Goal: Task Accomplishment & Management: Manage account settings

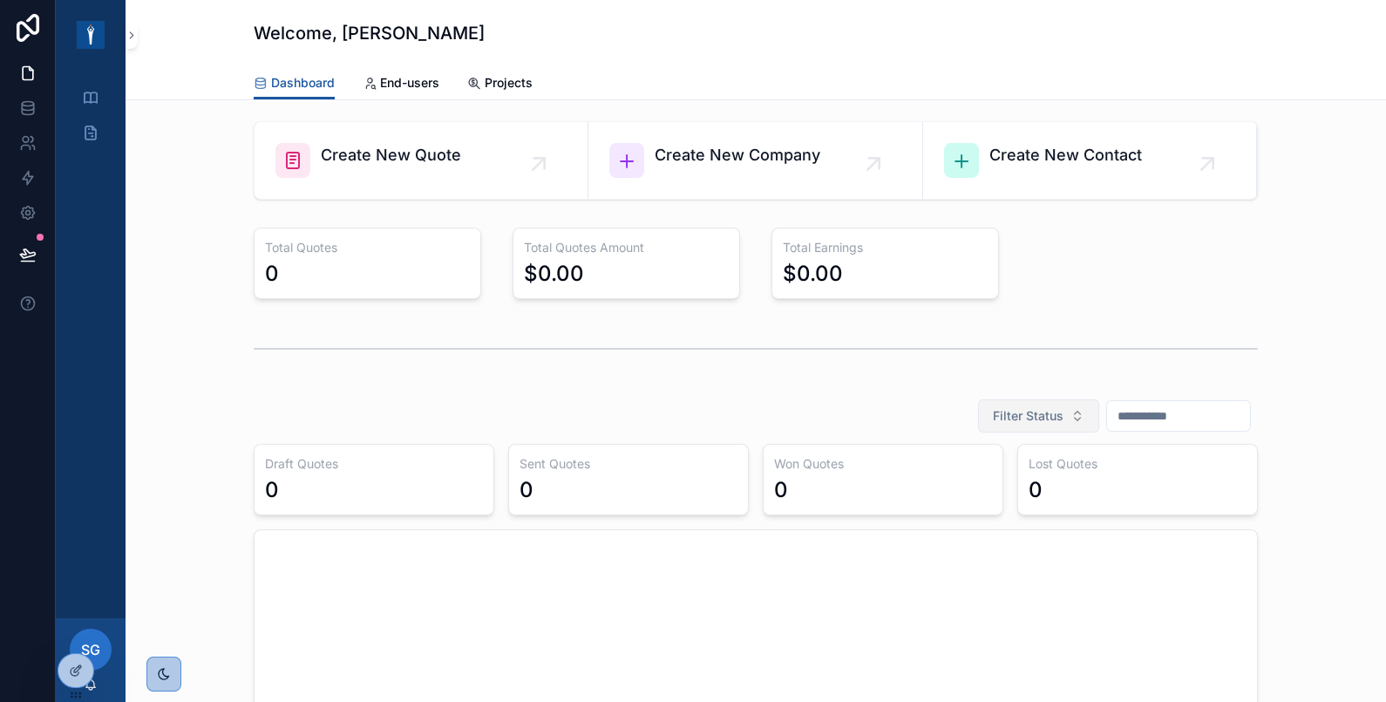
click at [1028, 402] on button "Filter Status" at bounding box center [1038, 415] width 121 height 33
click at [1023, 364] on div "scrollable content" at bounding box center [756, 349] width 1004 height 44
click at [1107, 404] on input "scrollable content" at bounding box center [1178, 416] width 143 height 24
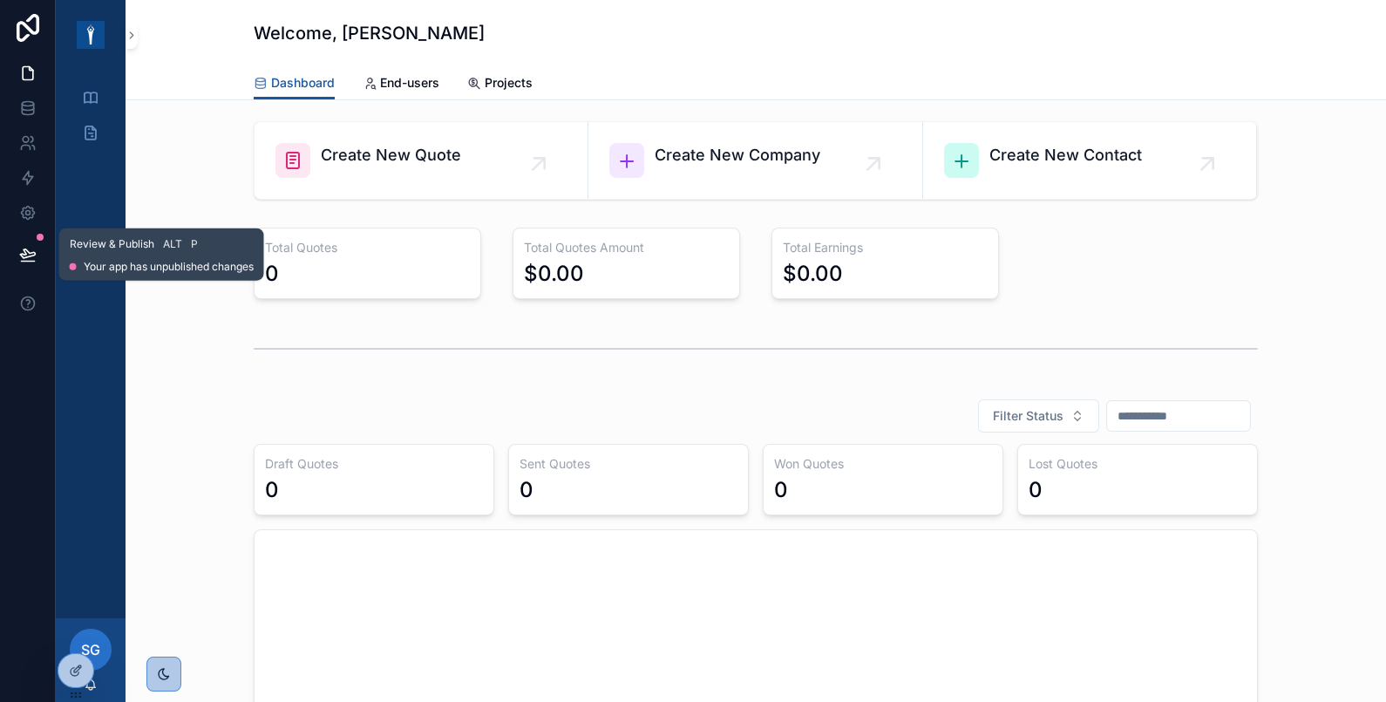
click at [20, 241] on button at bounding box center [28, 254] width 38 height 49
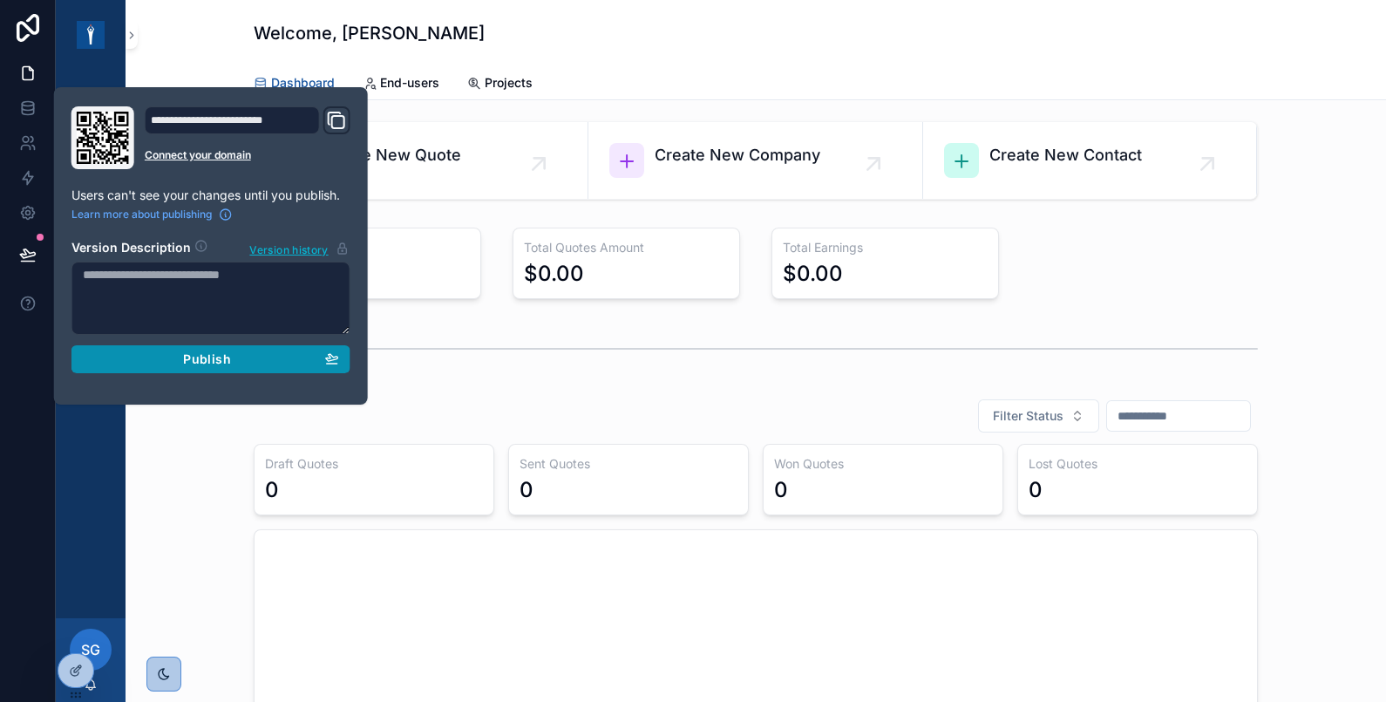
click at [177, 359] on div "Publish" at bounding box center [211, 359] width 256 height 16
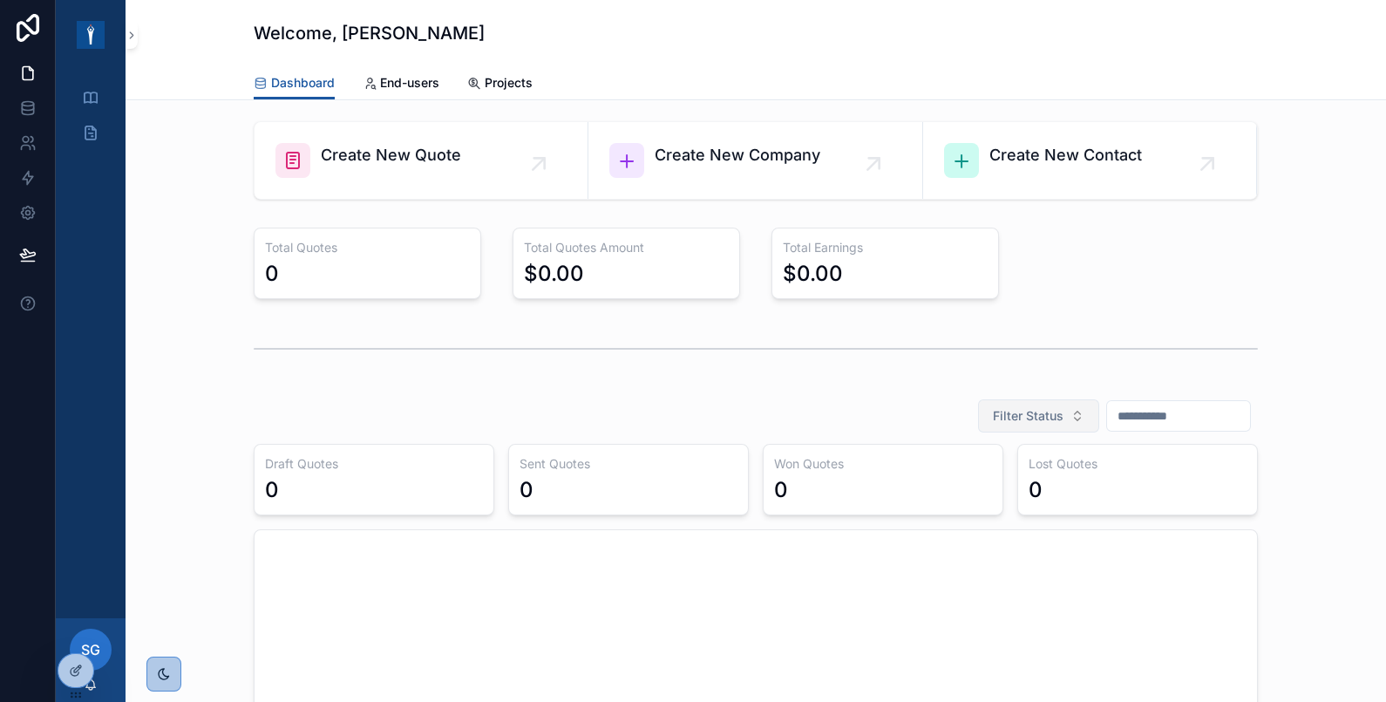
click at [1000, 418] on span "Filter Status" at bounding box center [1028, 415] width 71 height 17
click at [1107, 410] on input "scrollable content" at bounding box center [1178, 416] width 143 height 24
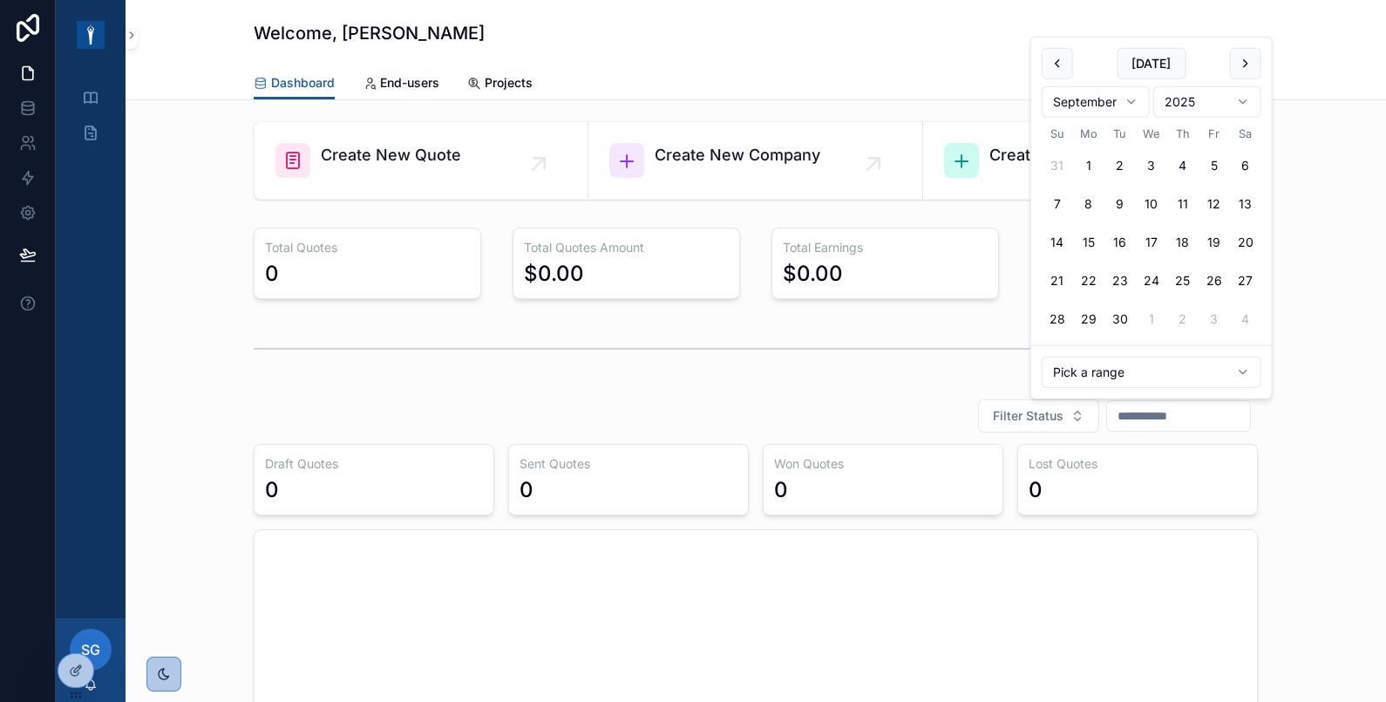
click at [843, 419] on div "Filter Status" at bounding box center [756, 415] width 1004 height 35
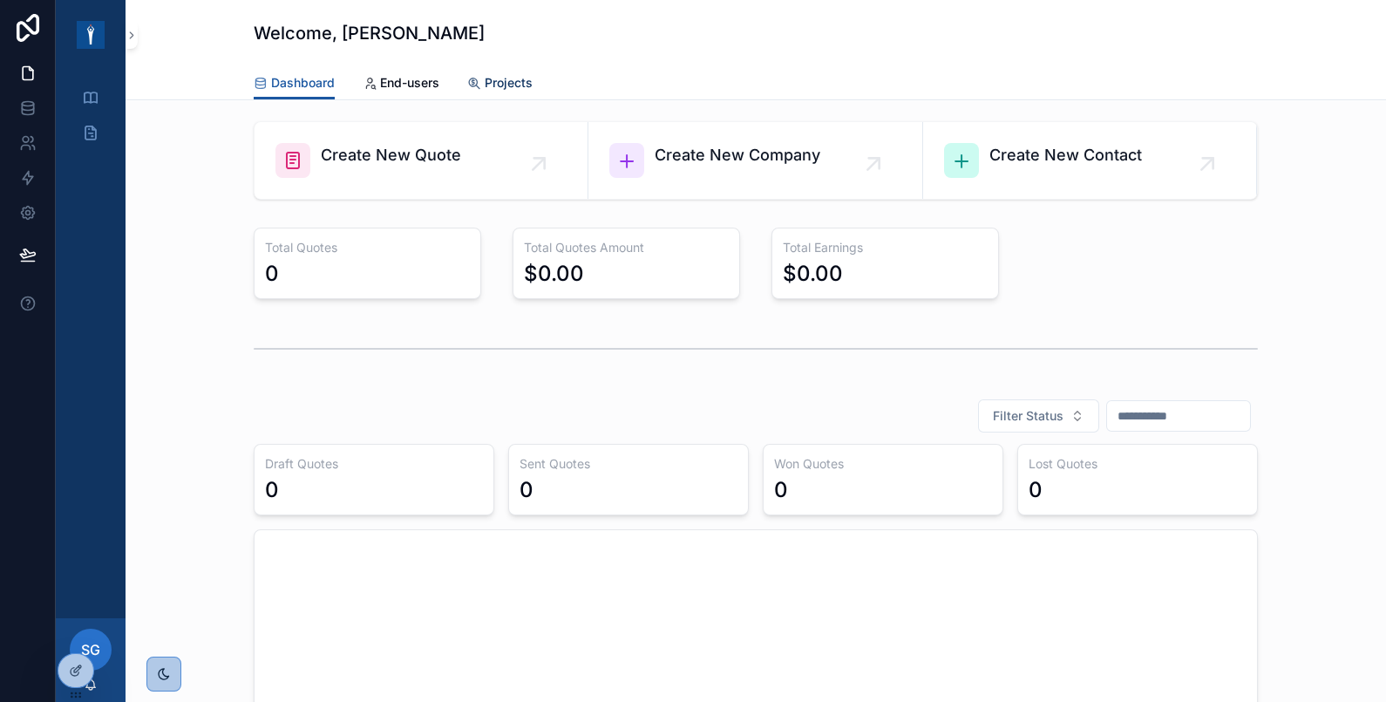
click at [496, 78] on span "Projects" at bounding box center [509, 82] width 48 height 17
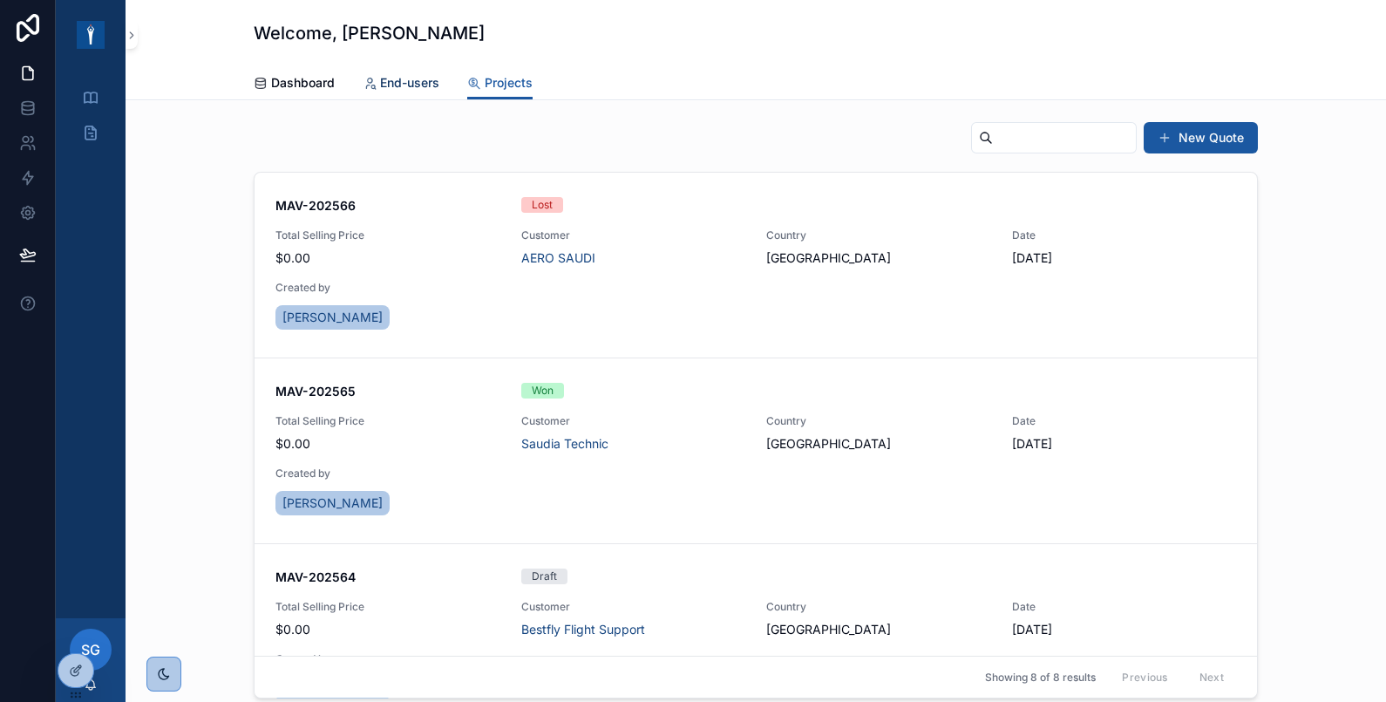
click at [385, 85] on span "End-users" at bounding box center [409, 82] width 59 height 17
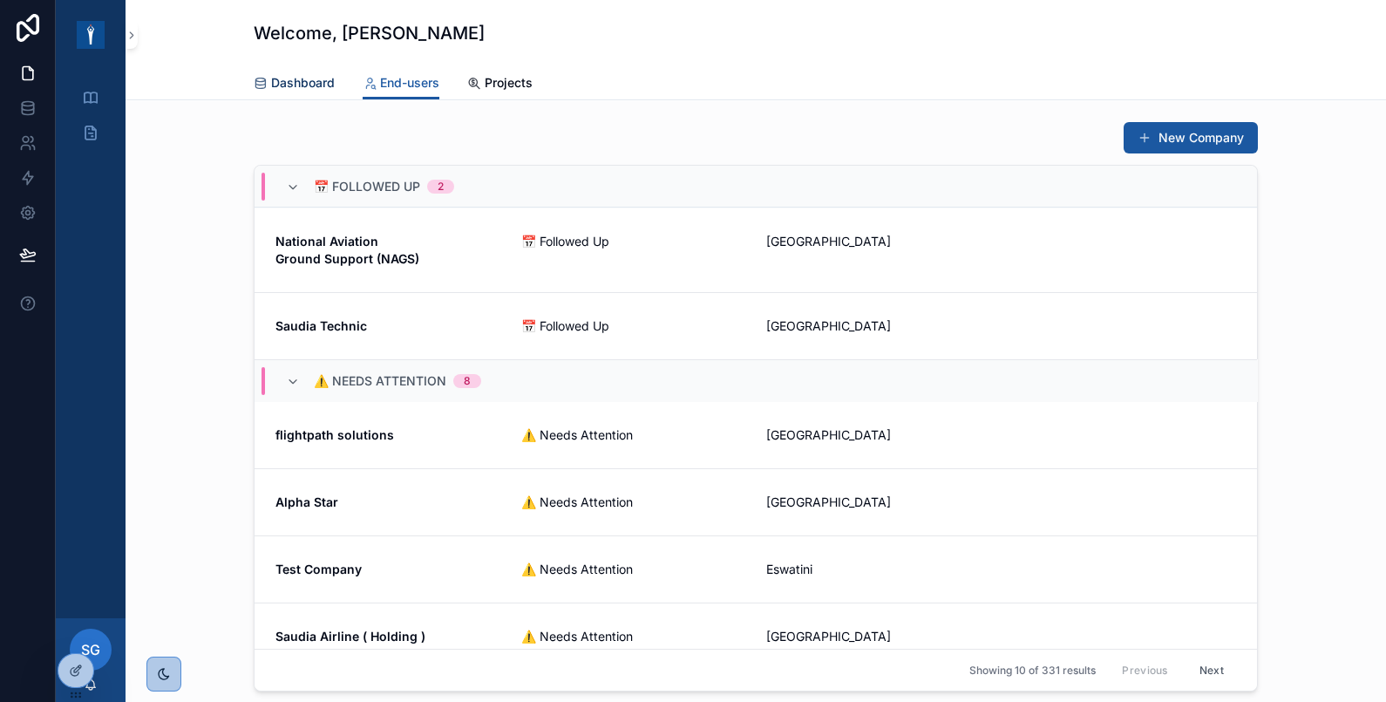
click at [292, 78] on span "Dashboard" at bounding box center [303, 82] width 64 height 17
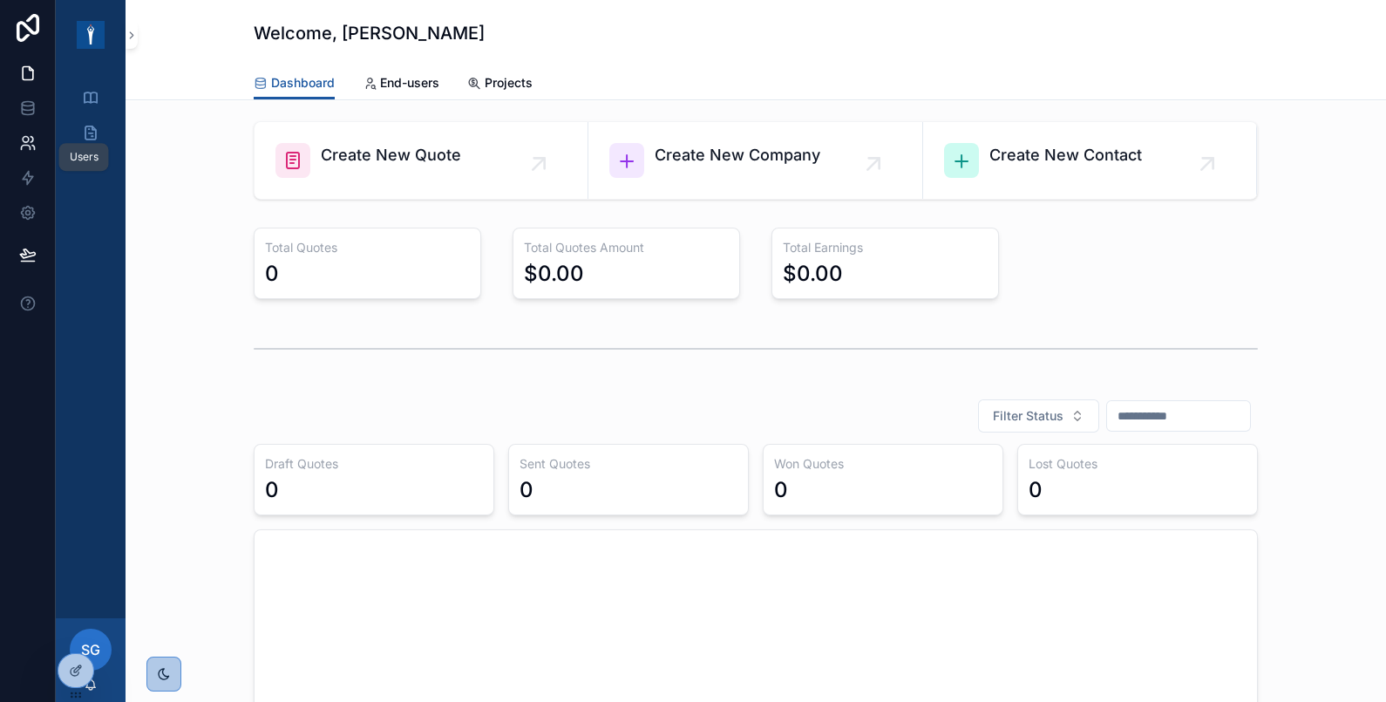
click at [23, 139] on icon at bounding box center [26, 140] width 6 height 6
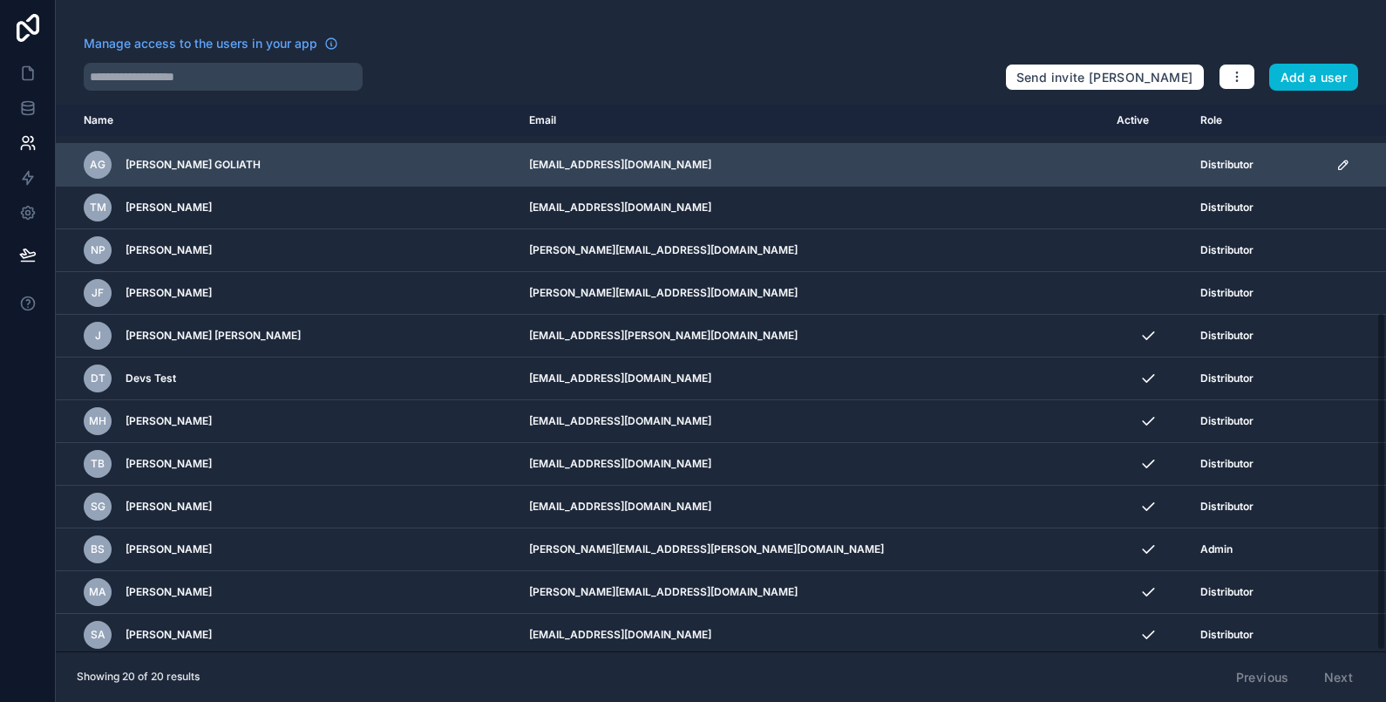
scroll to position [44, 0]
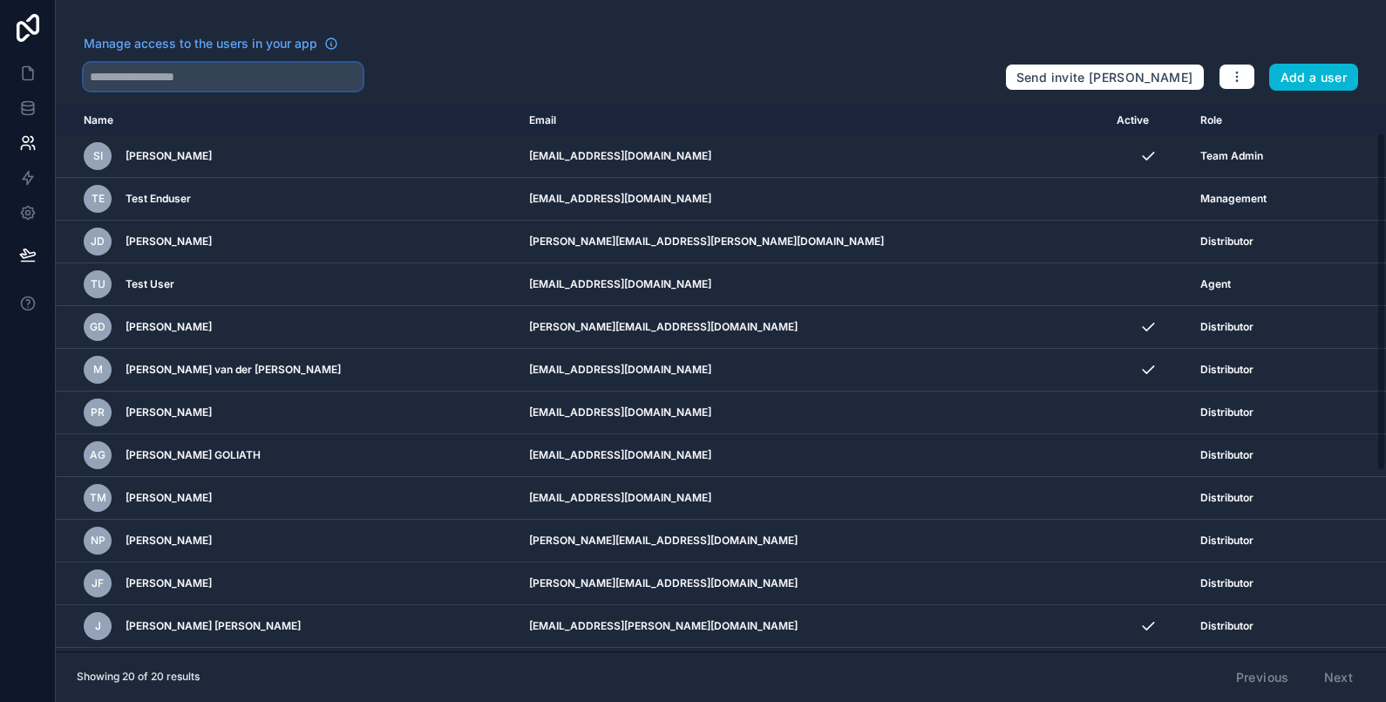
click at [164, 77] on input "text" at bounding box center [223, 77] width 279 height 28
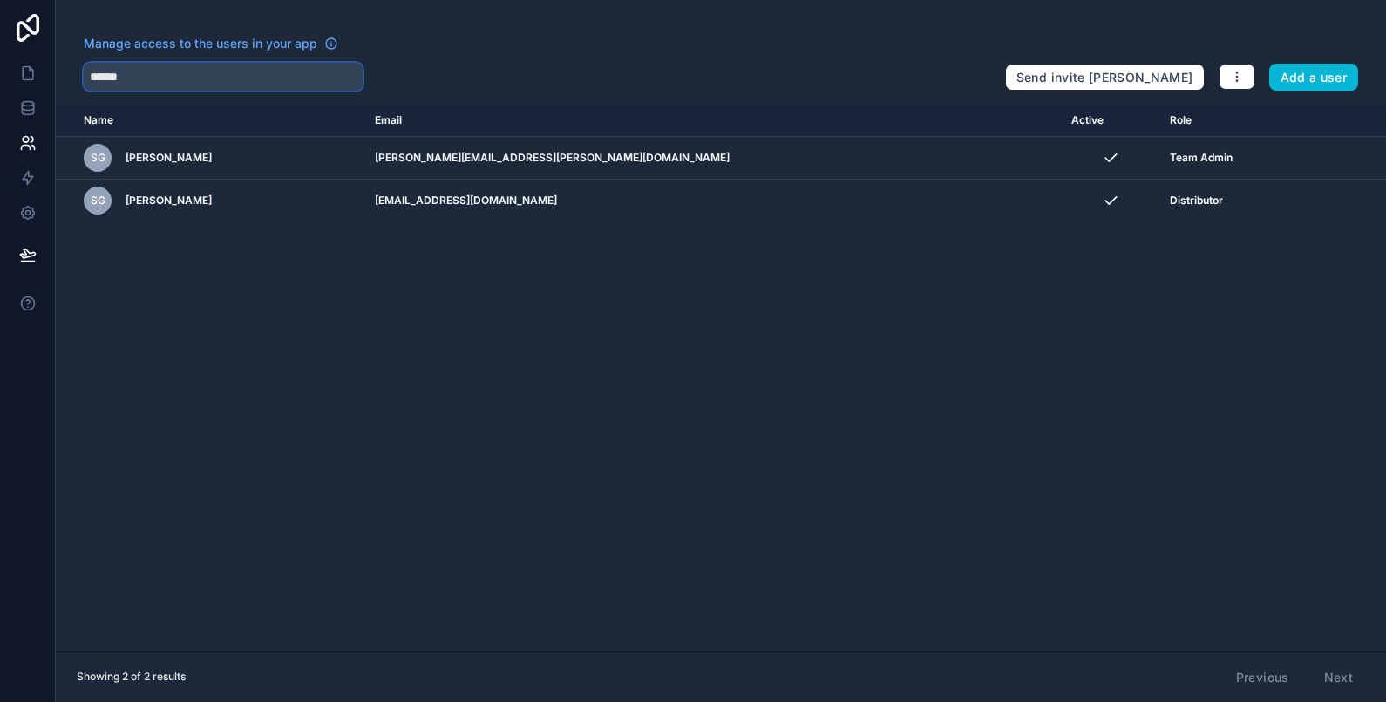
type input "******"
click at [1181, 297] on div "Name Email Active Role [DOMAIN_NAME] [PERSON_NAME] Graber [EMAIL_ADDRESS][PERSO…" at bounding box center [721, 378] width 1330 height 546
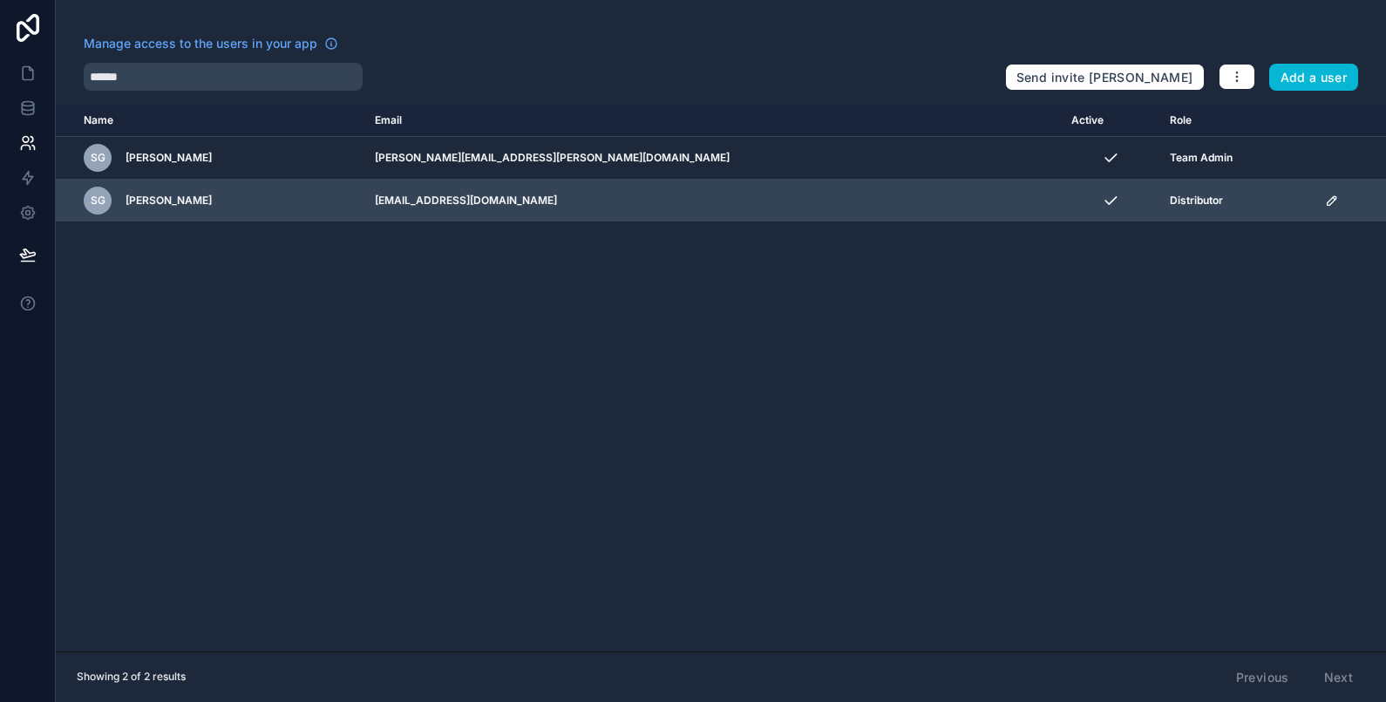
click at [1314, 197] on td "scrollable content" at bounding box center [1349, 201] width 71 height 43
click at [1327, 200] on icon "scrollable content" at bounding box center [1331, 200] width 9 height 9
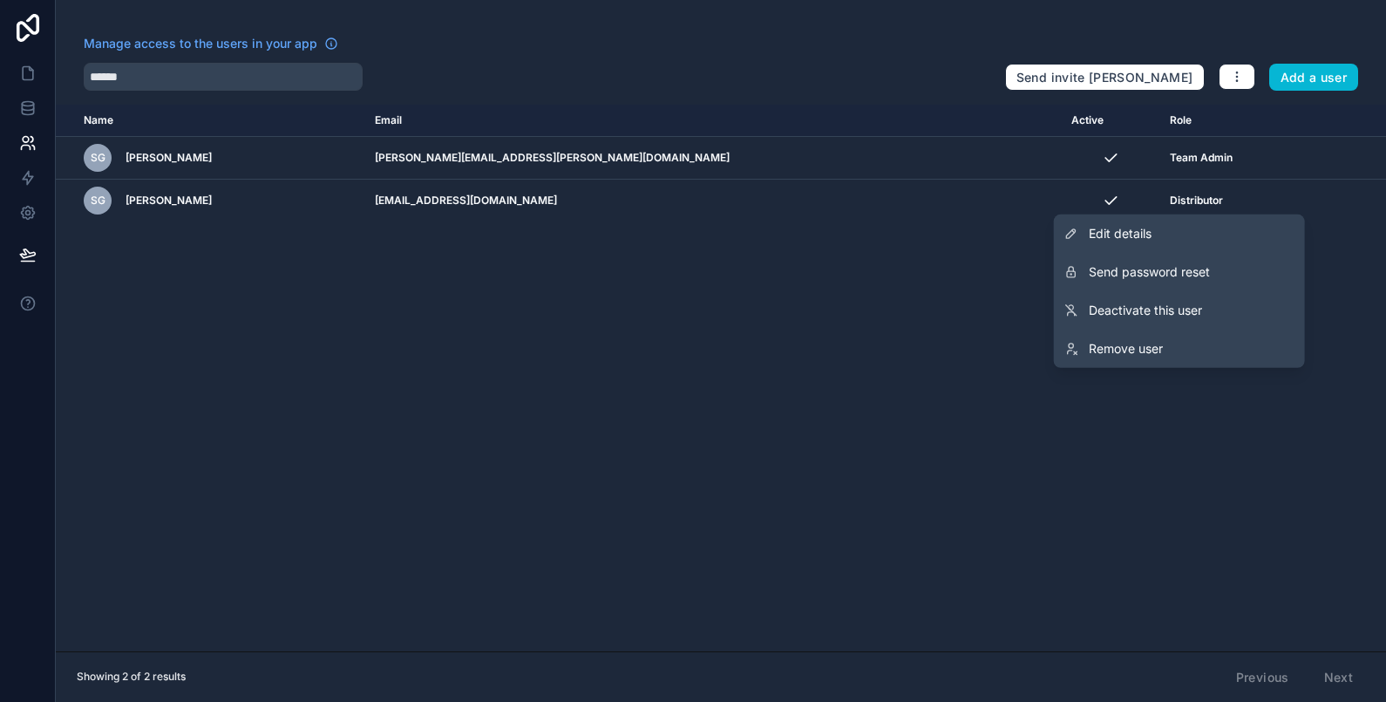
click at [1143, 230] on span "Edit details" at bounding box center [1120, 233] width 63 height 17
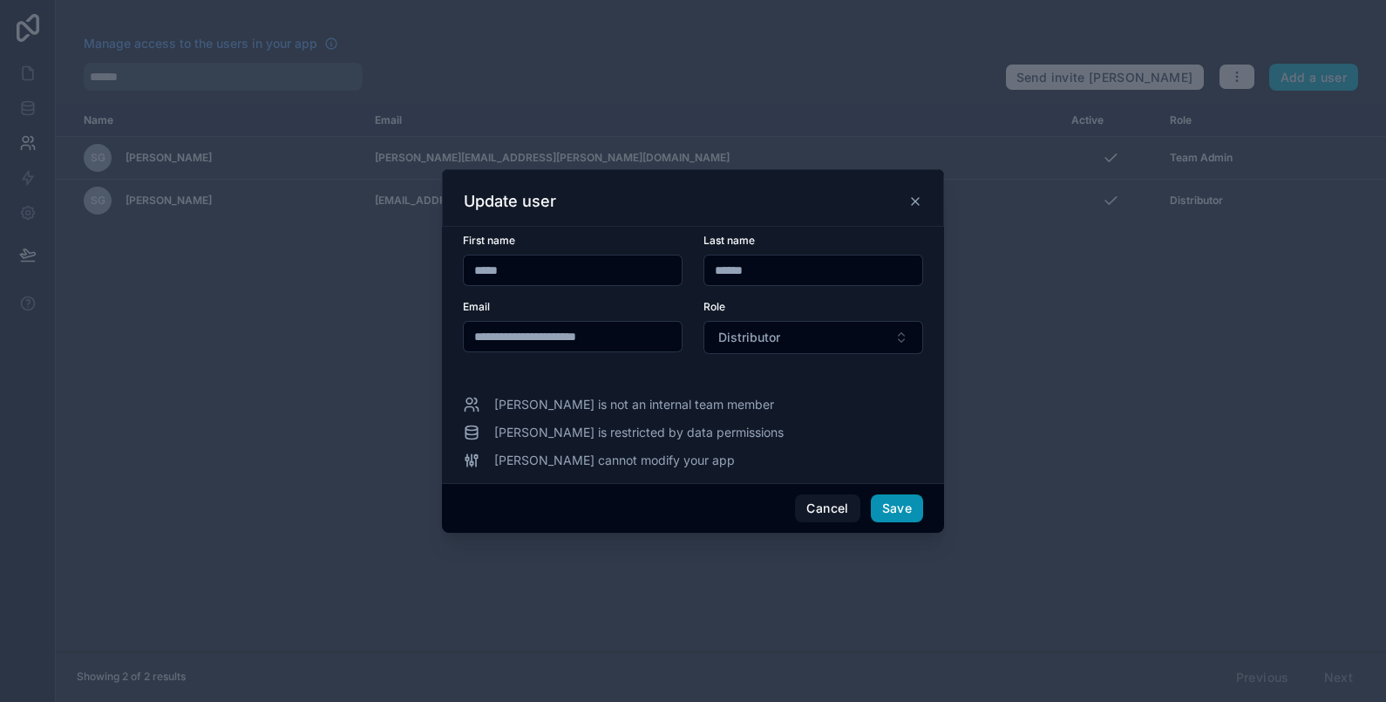
click at [907, 516] on button "Save" at bounding box center [897, 508] width 52 height 28
click at [895, 512] on button "Save" at bounding box center [897, 508] width 52 height 28
click at [810, 344] on button "Distributor" at bounding box center [813, 337] width 220 height 33
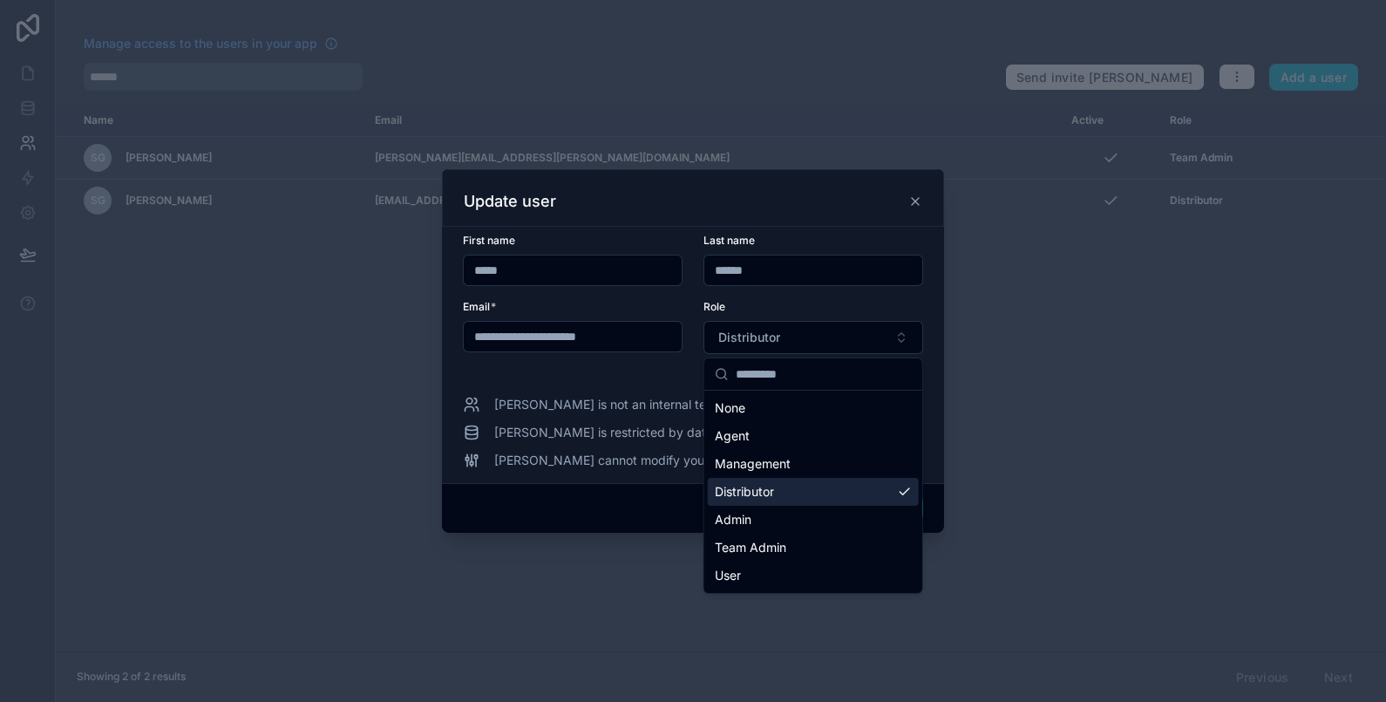
click at [779, 492] on div "Distributor" at bounding box center [813, 492] width 211 height 28
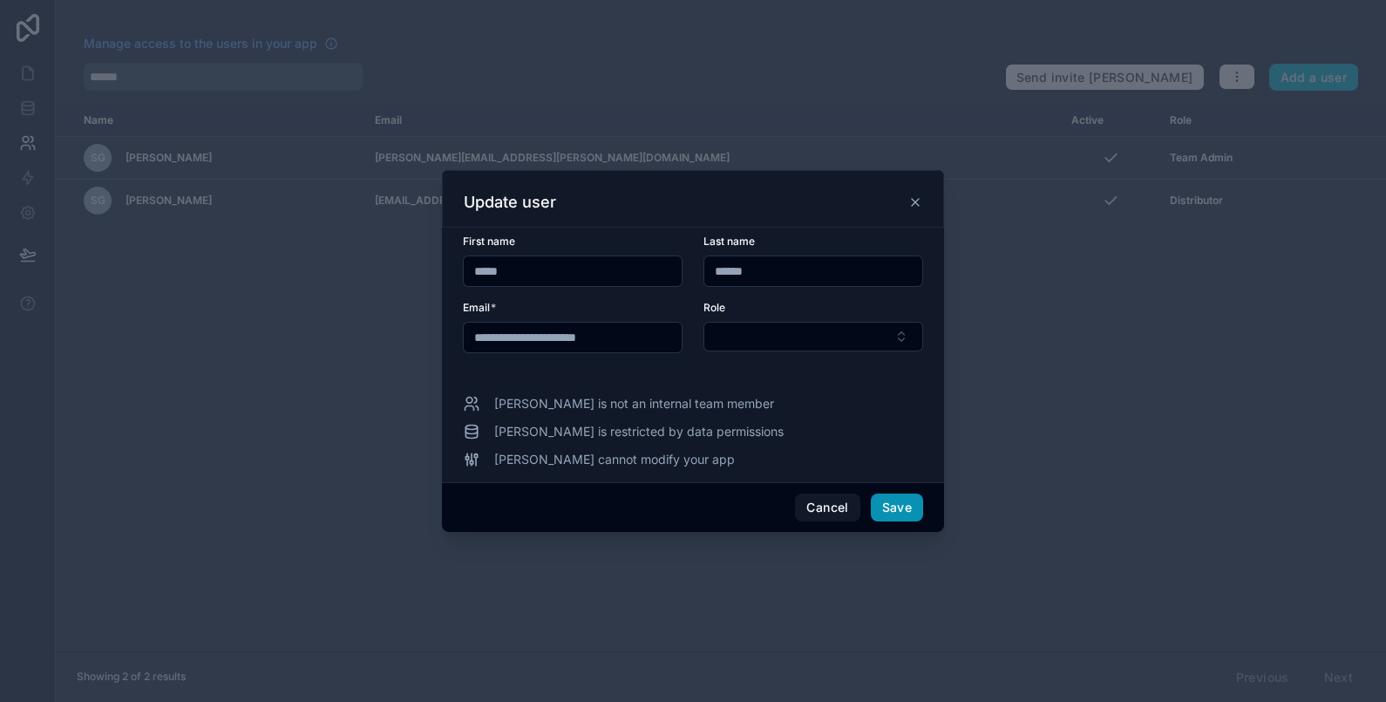
click at [880, 502] on button "Save" at bounding box center [897, 507] width 52 height 28
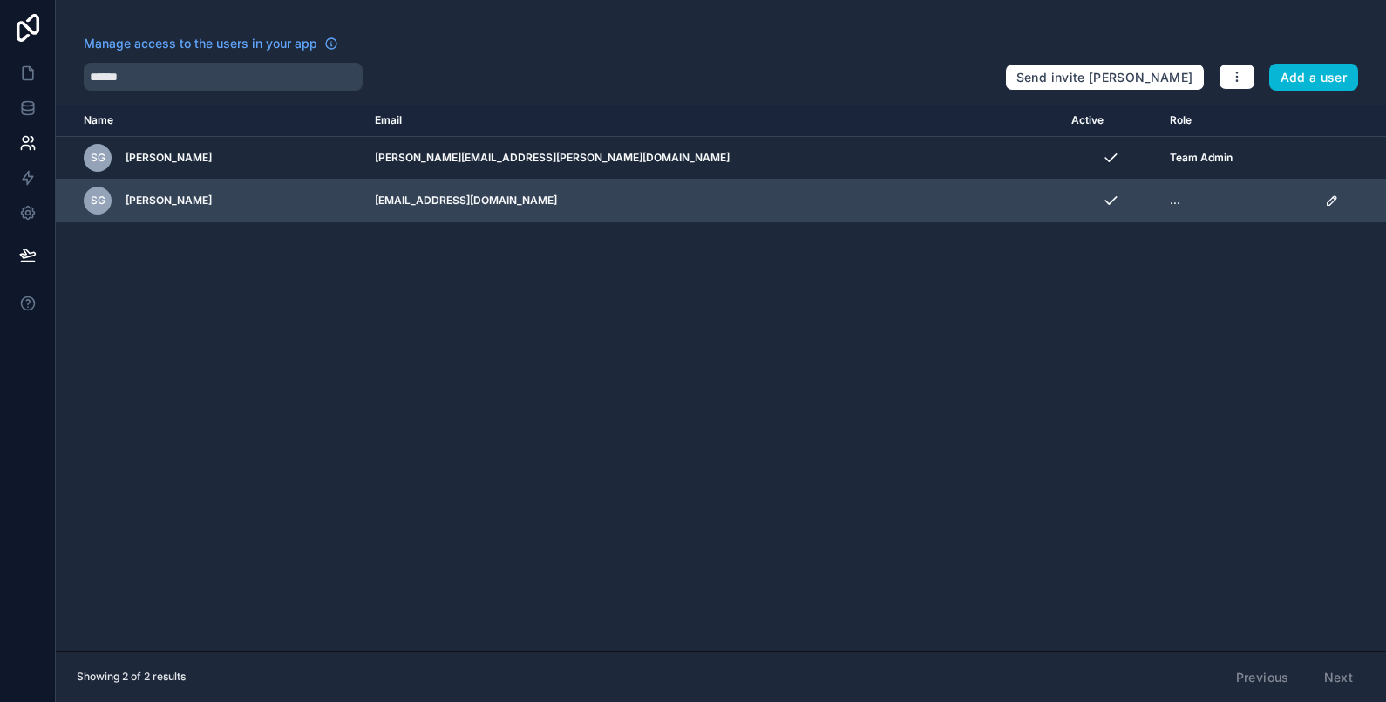
click at [1327, 199] on icon "scrollable content" at bounding box center [1331, 200] width 9 height 9
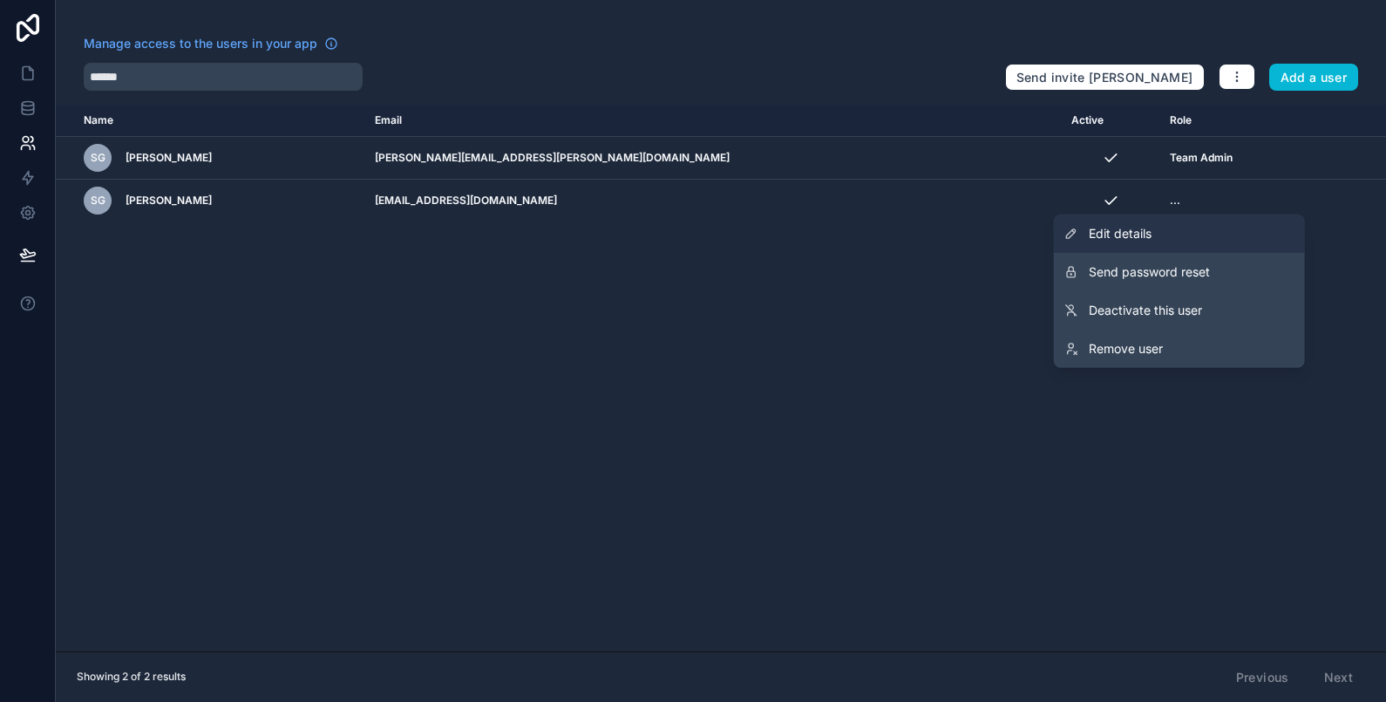
click at [1149, 231] on span "Edit details" at bounding box center [1120, 233] width 63 height 17
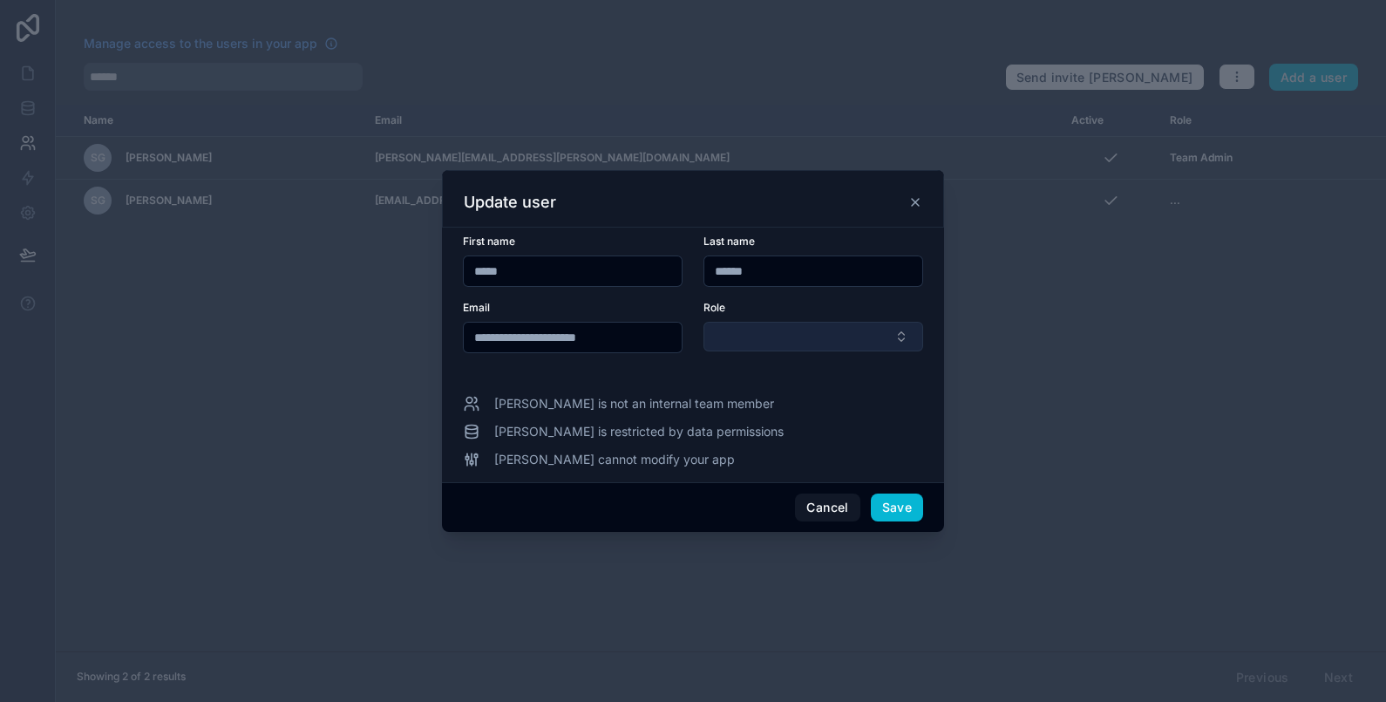
click at [820, 349] on button "Select Button" at bounding box center [813, 337] width 220 height 30
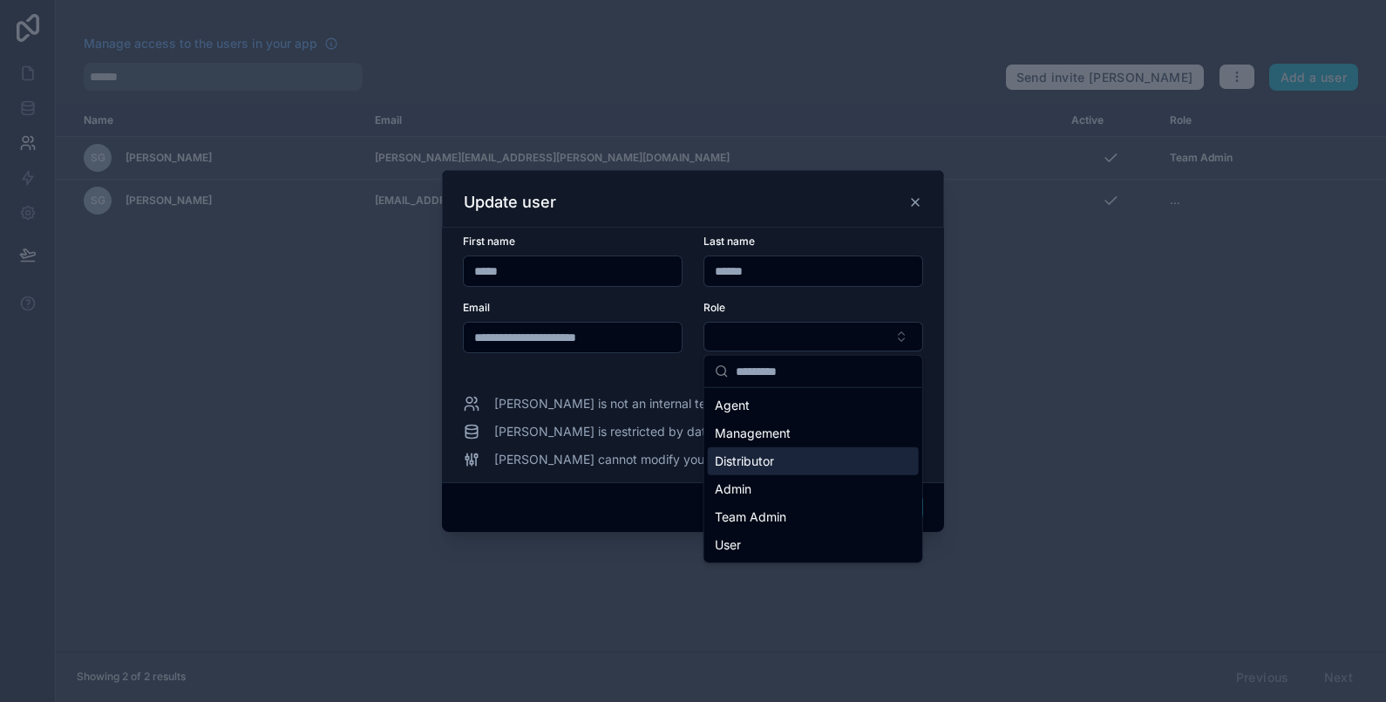
click at [763, 455] on span "Distributor" at bounding box center [744, 460] width 59 height 17
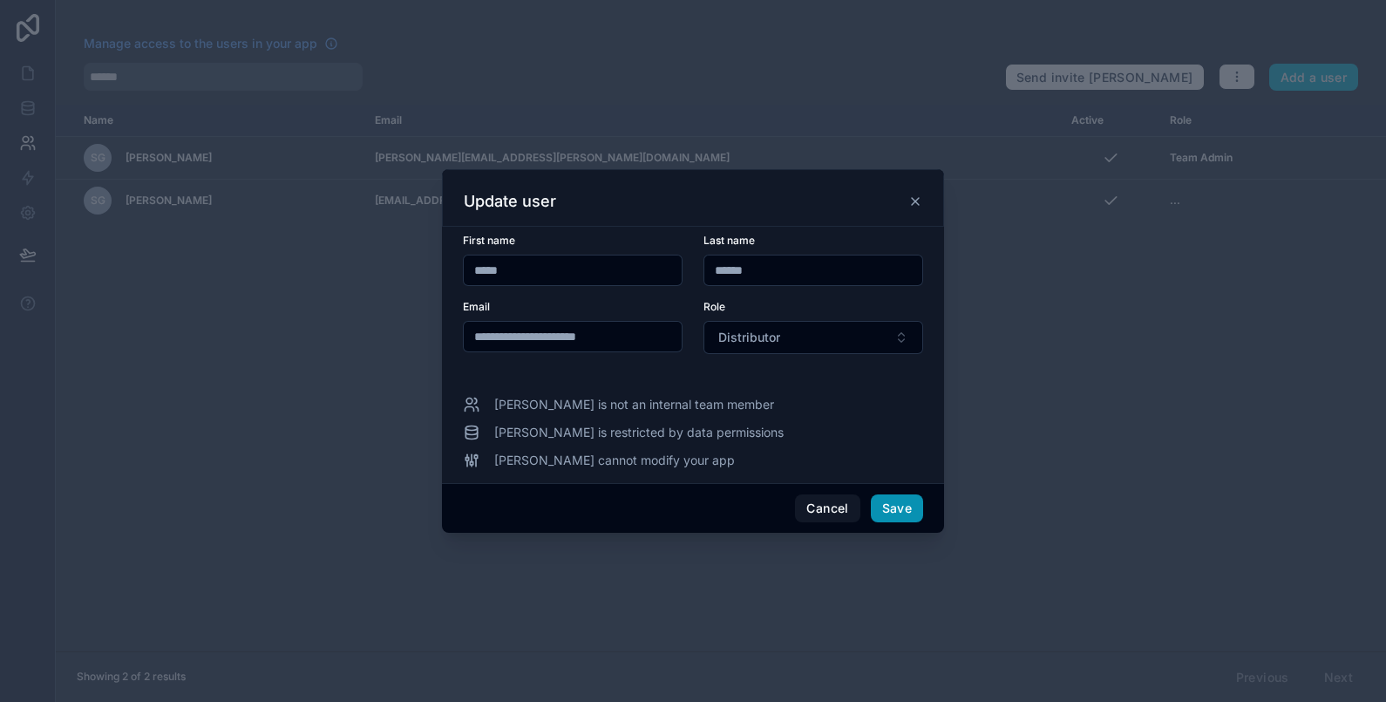
click at [907, 509] on button "Save" at bounding box center [897, 508] width 52 height 28
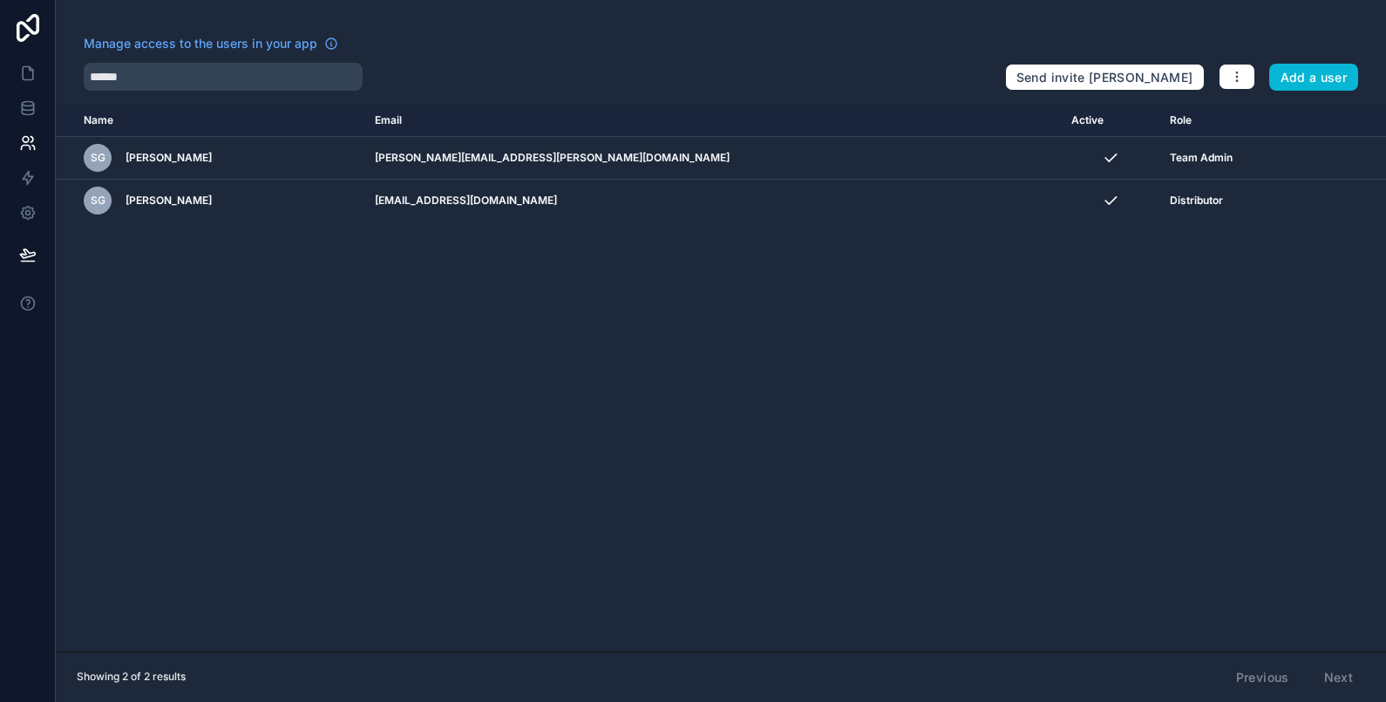
click at [1009, 445] on div "Name Email Active Role [DOMAIN_NAME] [PERSON_NAME] Graber [EMAIL_ADDRESS][PERSO…" at bounding box center [721, 378] width 1330 height 546
